Goal: Task Accomplishment & Management: Use online tool/utility

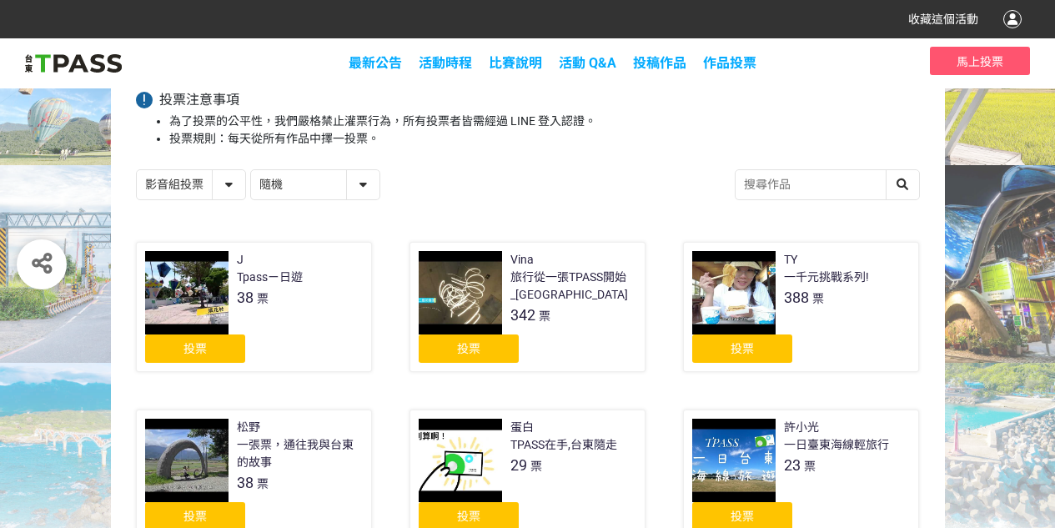
scroll to position [250, 0]
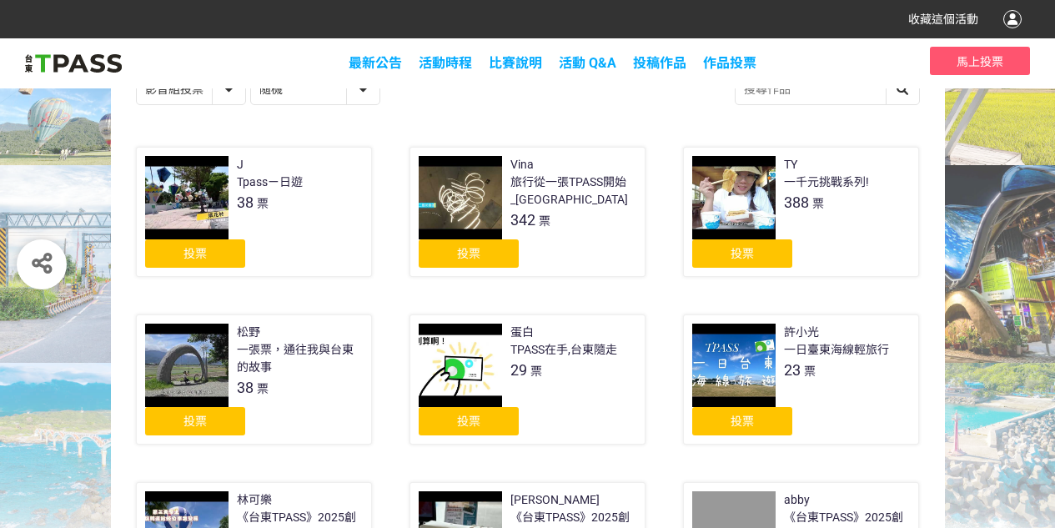
click at [223, 248] on div "投票" at bounding box center [195, 253] width 100 height 28
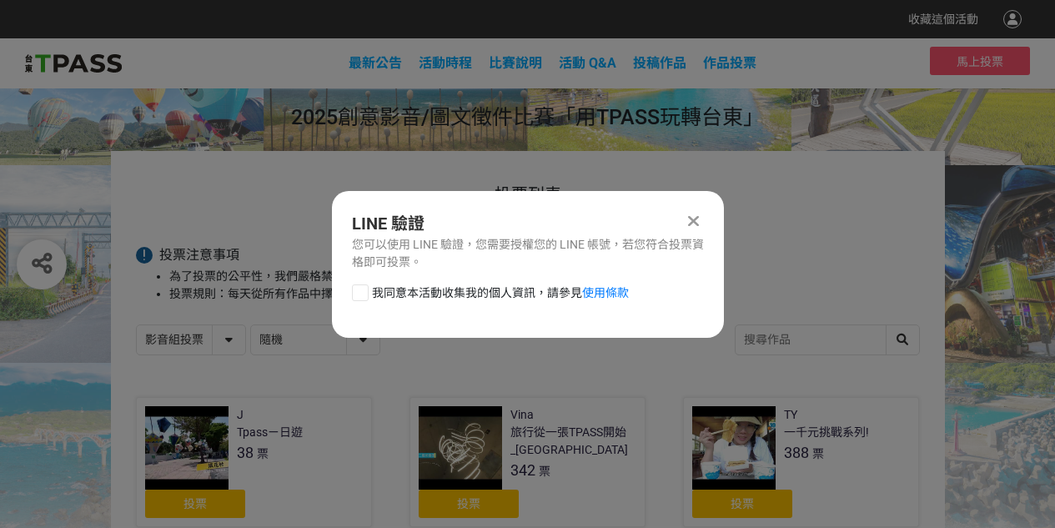
click at [363, 292] on div at bounding box center [360, 292] width 17 height 17
checkbox input "true"
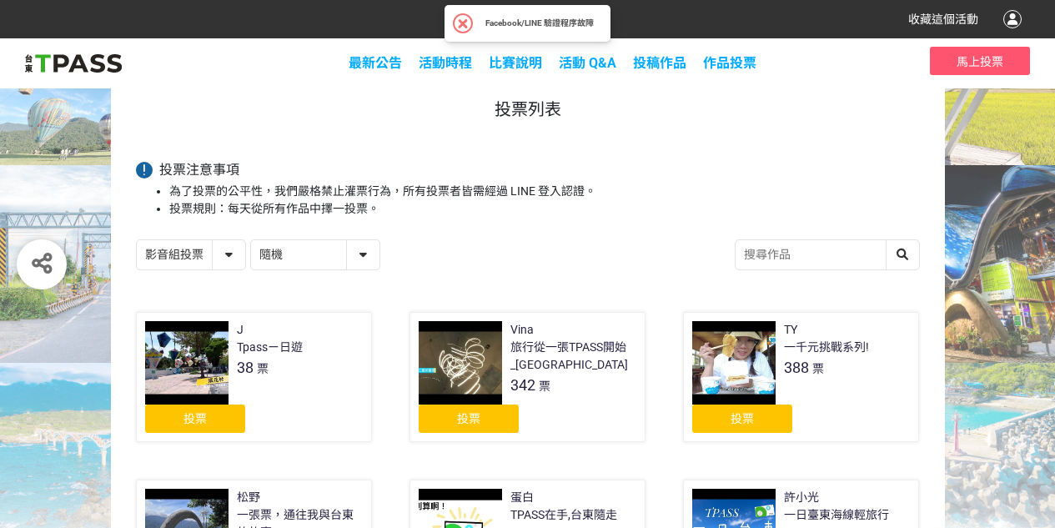
scroll to position [83, 0]
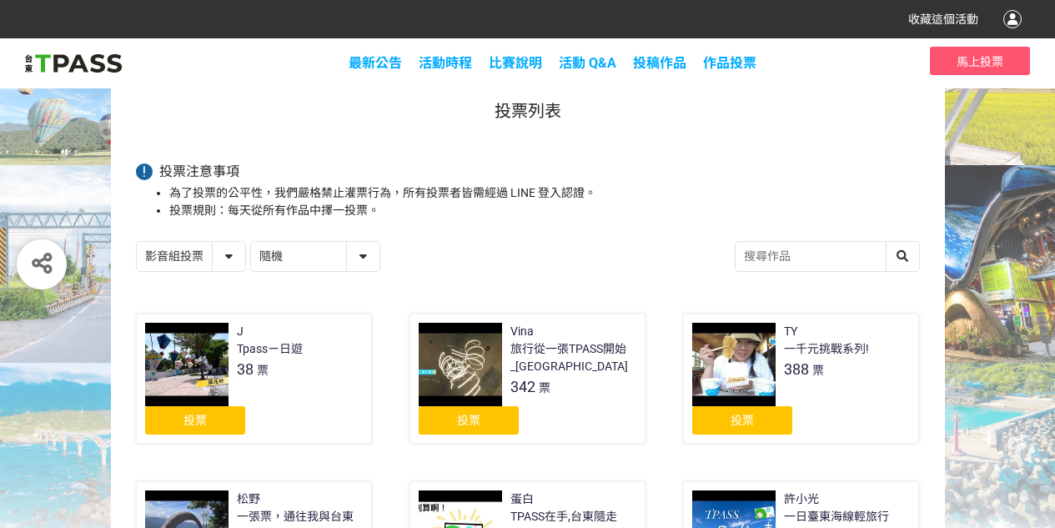
click at [214, 414] on div "投票" at bounding box center [195, 420] width 100 height 28
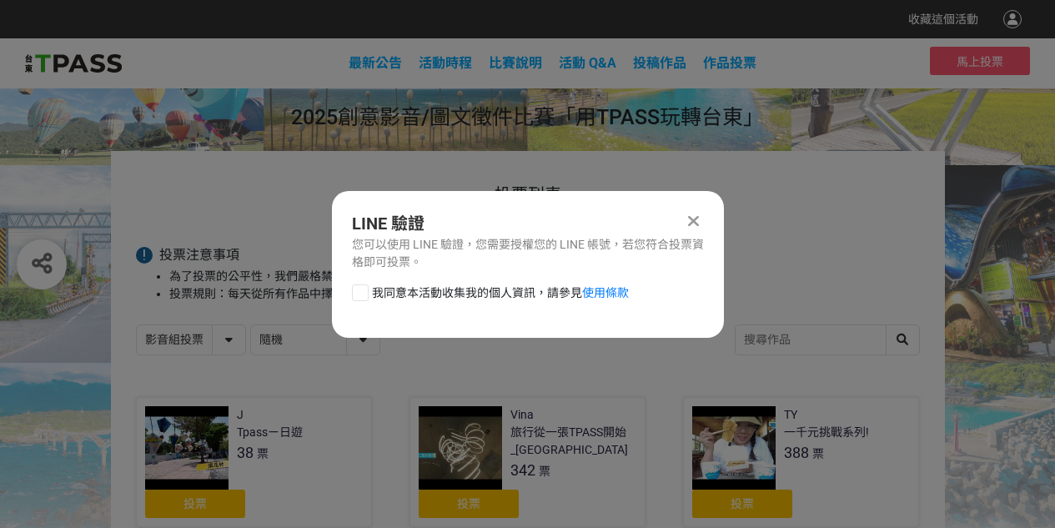
click at [353, 298] on div at bounding box center [360, 292] width 17 height 17
checkbox input "true"
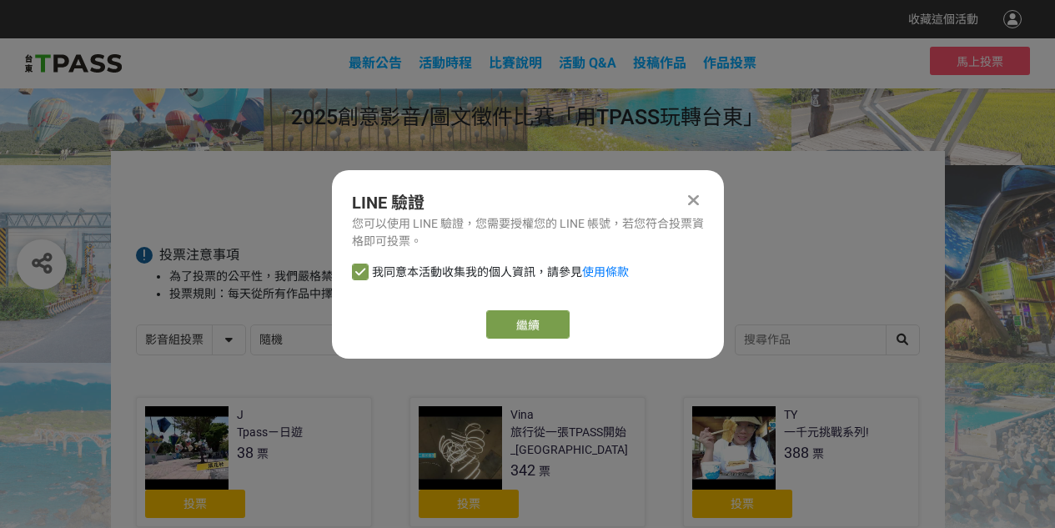
click at [508, 305] on div "LINE 驗證 您可以使用 LINE 驗證，您需要授權您的 LINE 帳號，若您符合投票資格即可投票。 我同意本活動收集我的個人資訊，請參見 使用條款 繼續" at bounding box center [528, 264] width 392 height 188
click at [509, 323] on button "繼續" at bounding box center [527, 324] width 83 height 28
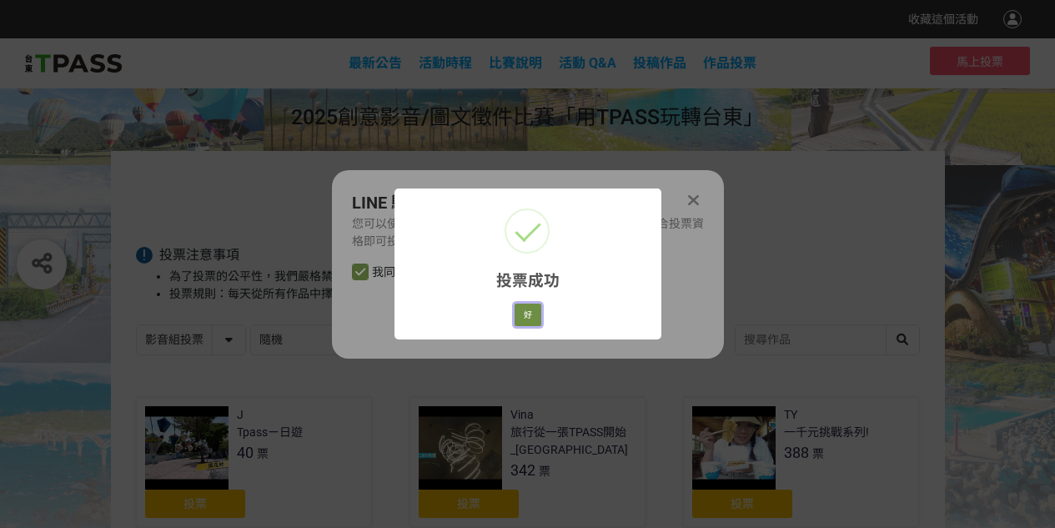
click at [519, 323] on button "好" at bounding box center [527, 314] width 27 height 23
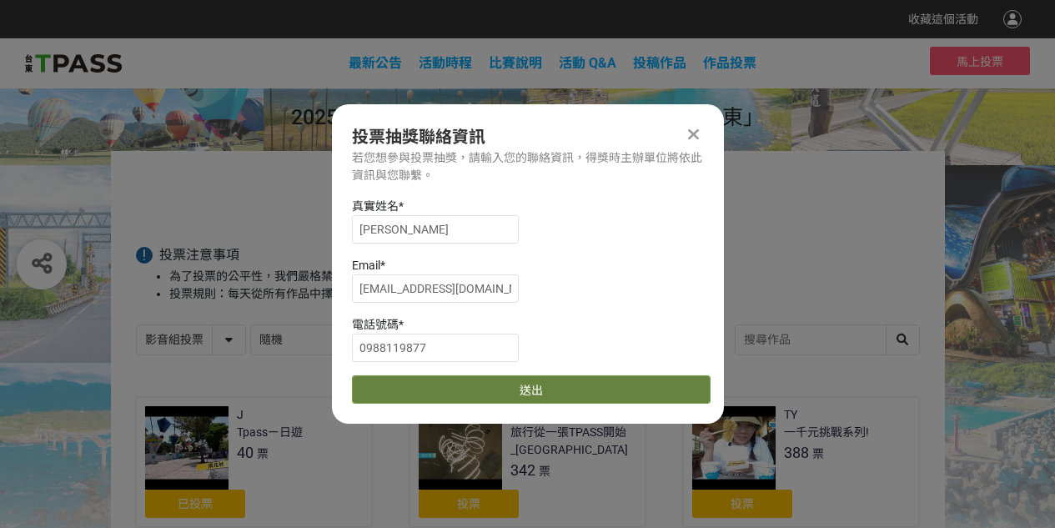
click at [519, 380] on button "送出" at bounding box center [531, 389] width 358 height 28
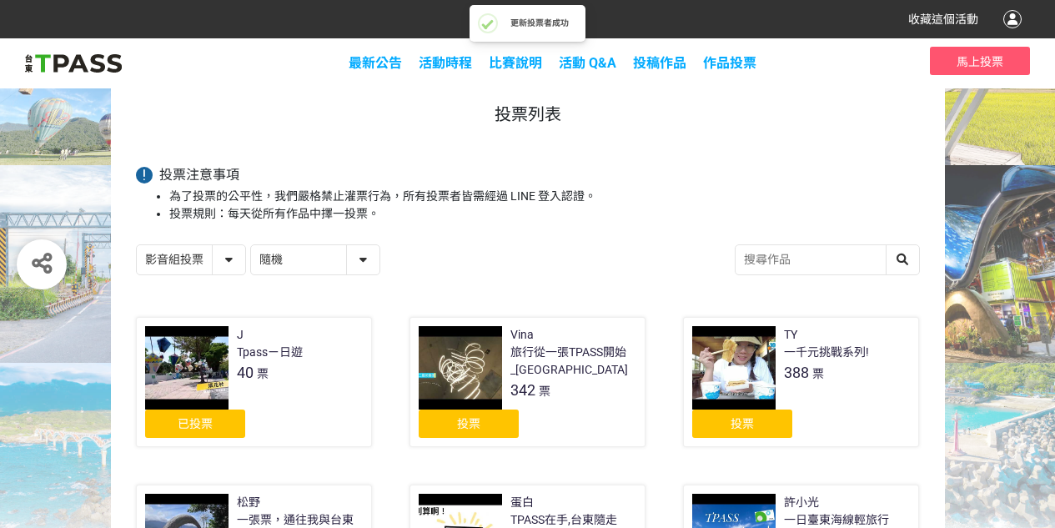
scroll to position [83, 0]
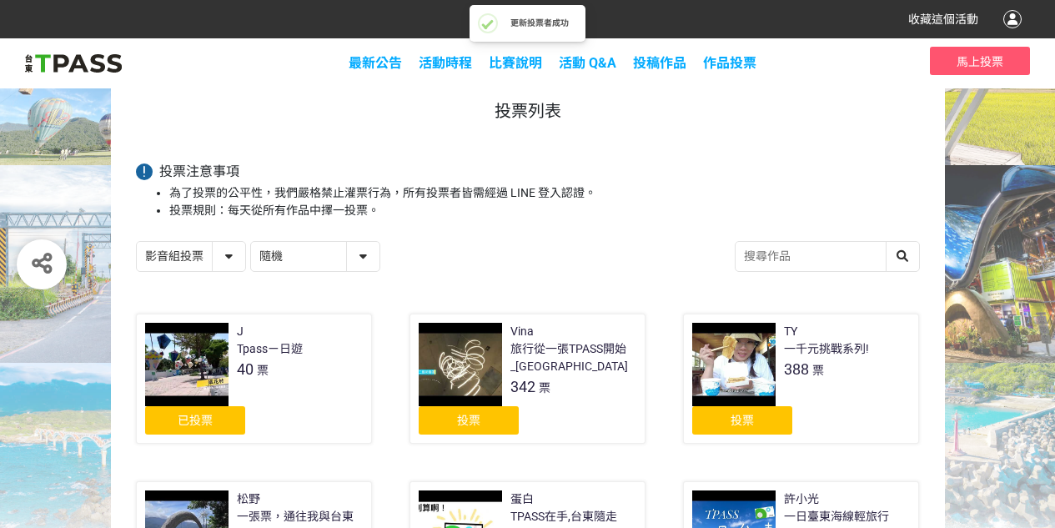
click at [171, 249] on select "影音組投票 圖文組投票" at bounding box center [191, 256] width 108 height 29
select select "13139"
click at [137, 243] on select "影音組投票 圖文組投票" at bounding box center [191, 256] width 108 height 29
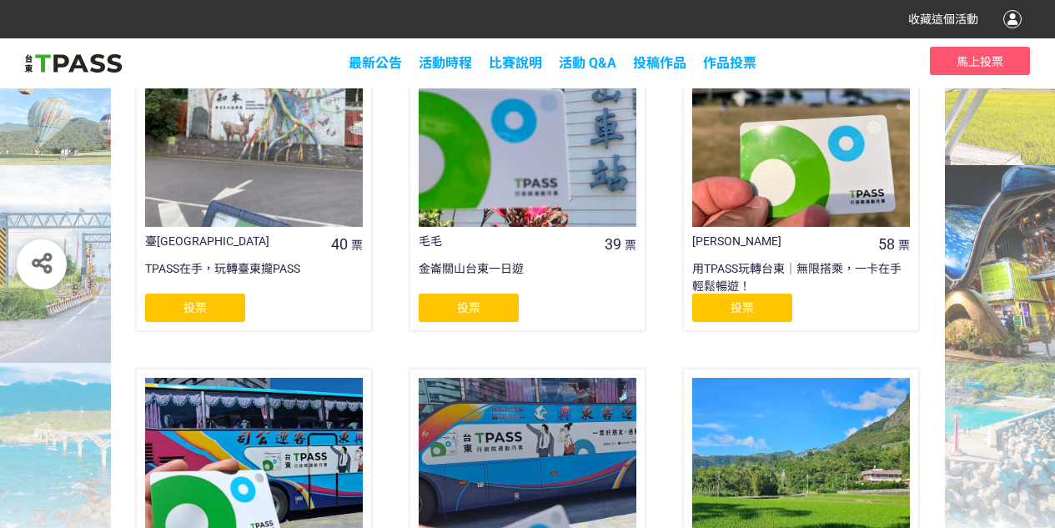
scroll to position [417, 0]
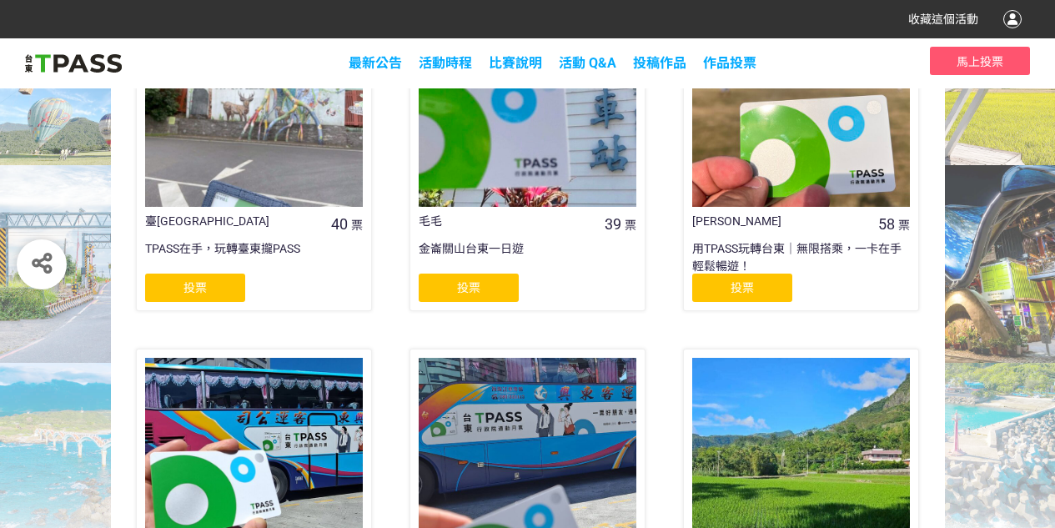
click at [218, 293] on div "投票" at bounding box center [195, 287] width 100 height 28
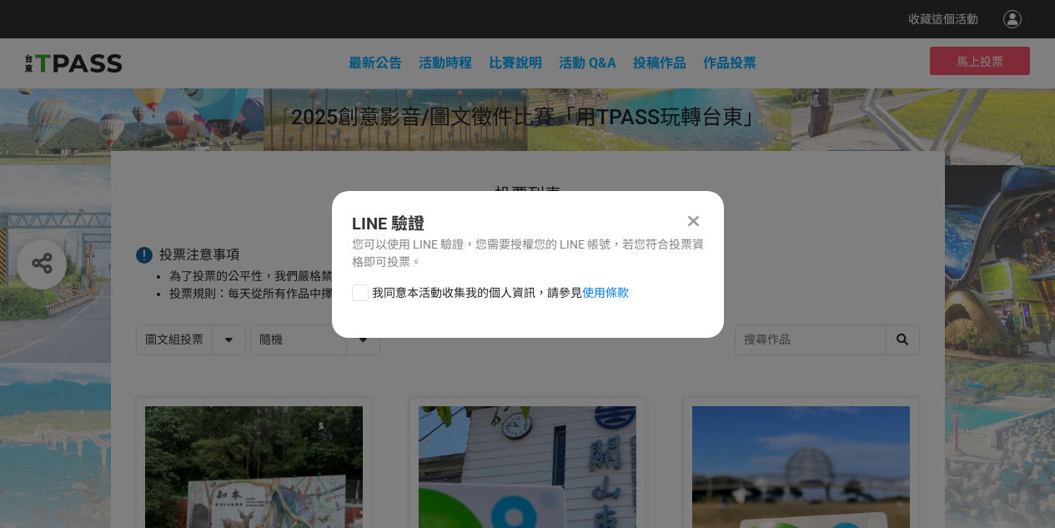
click at [354, 292] on div at bounding box center [360, 292] width 17 height 17
checkbox input "true"
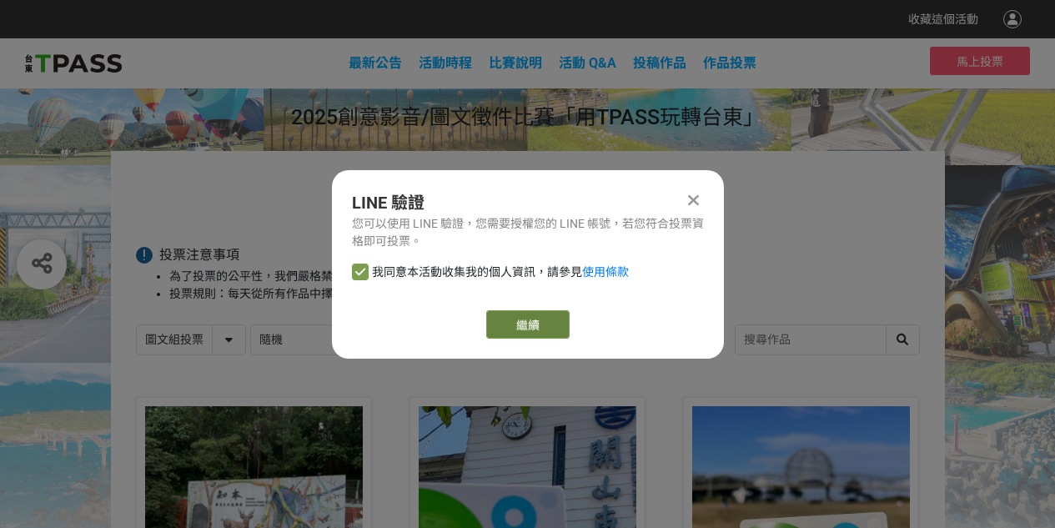
click at [539, 319] on button "繼續" at bounding box center [527, 324] width 83 height 28
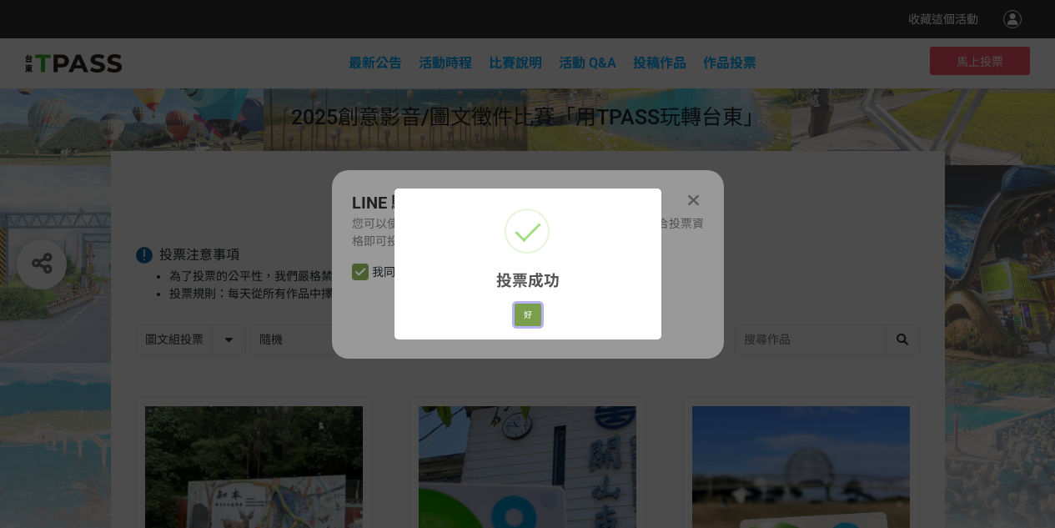
click at [539, 319] on button "好" at bounding box center [527, 314] width 27 height 23
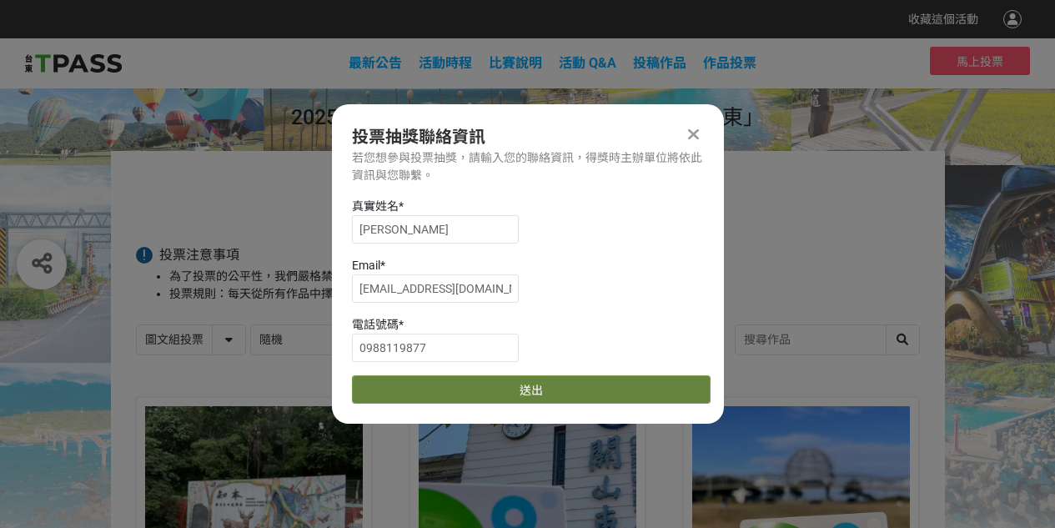
click at [531, 377] on button "送出" at bounding box center [531, 389] width 358 height 28
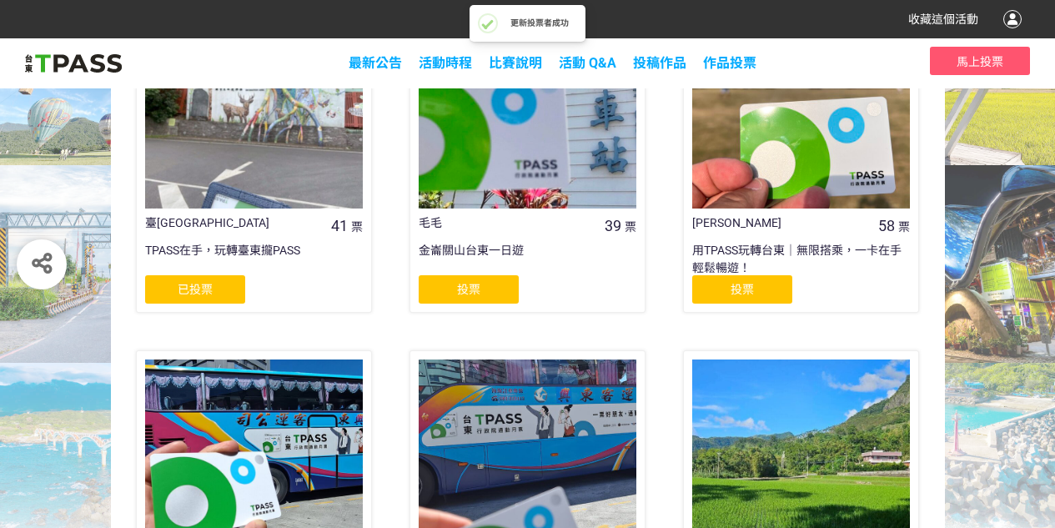
scroll to position [417, 0]
